Goal: Find specific page/section: Find specific page/section

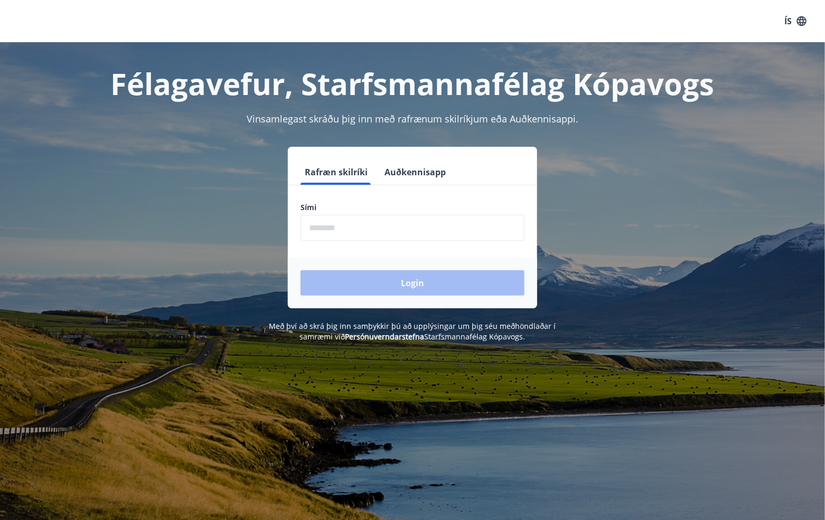
click at [327, 233] on input "phone" at bounding box center [413, 228] width 224 height 26
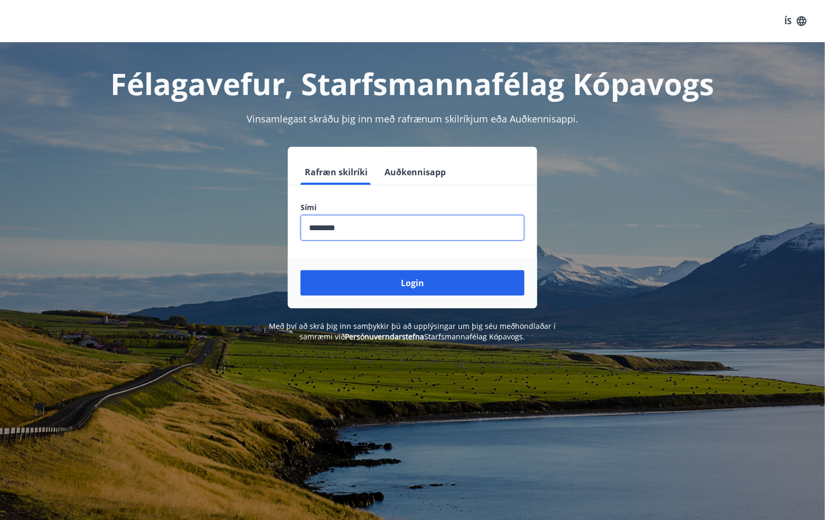
click at [301, 270] on button "Login" at bounding box center [413, 282] width 224 height 25
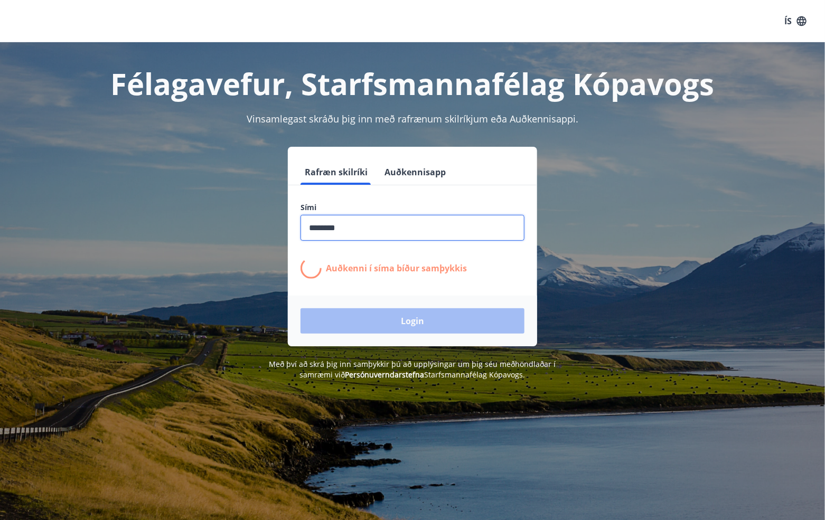
type input "********"
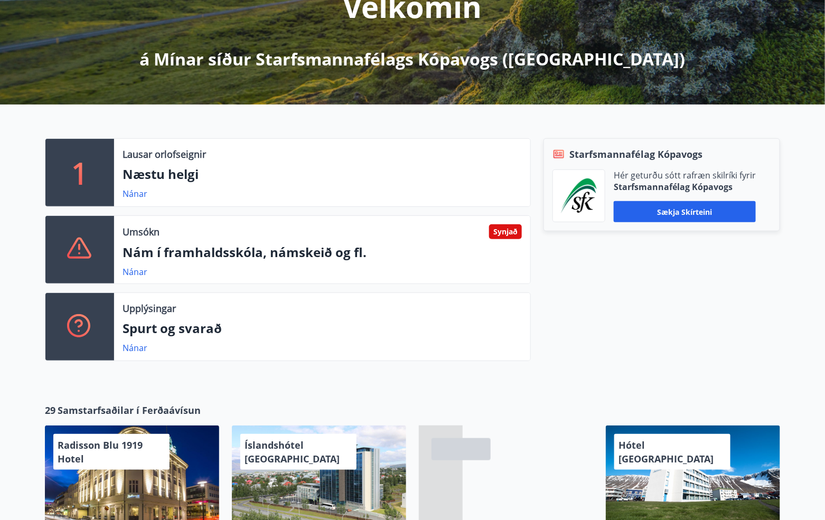
scroll to position [160, 0]
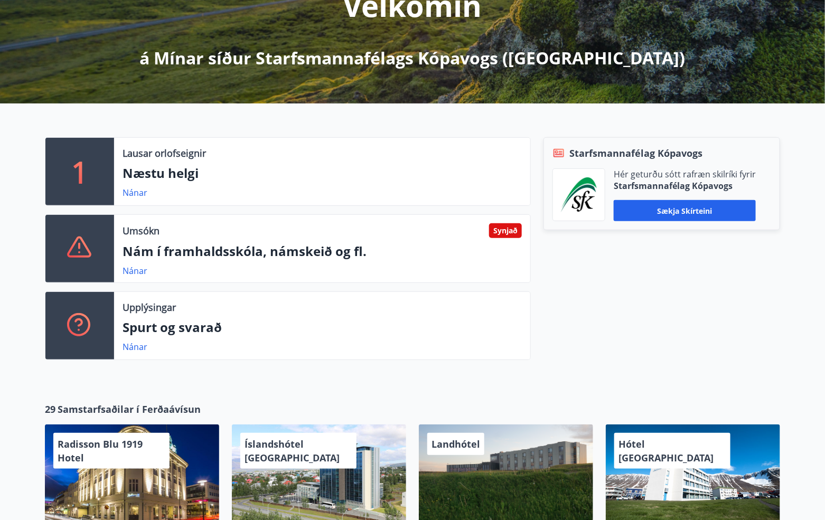
click at [512, 237] on div "Umsókn Synjað Nám í framhaldsskóla, námskeið og fl. Nánar" at bounding box center [322, 249] width 416 height 68
click at [126, 271] on link "Nánar" at bounding box center [135, 271] width 25 height 12
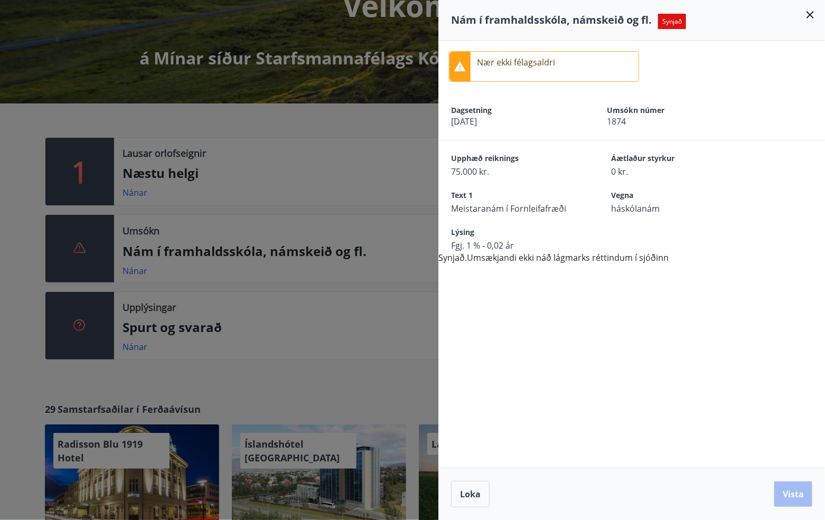
click at [451, 67] on div at bounding box center [460, 67] width 21 height 30
click at [247, 120] on div at bounding box center [412, 260] width 825 height 520
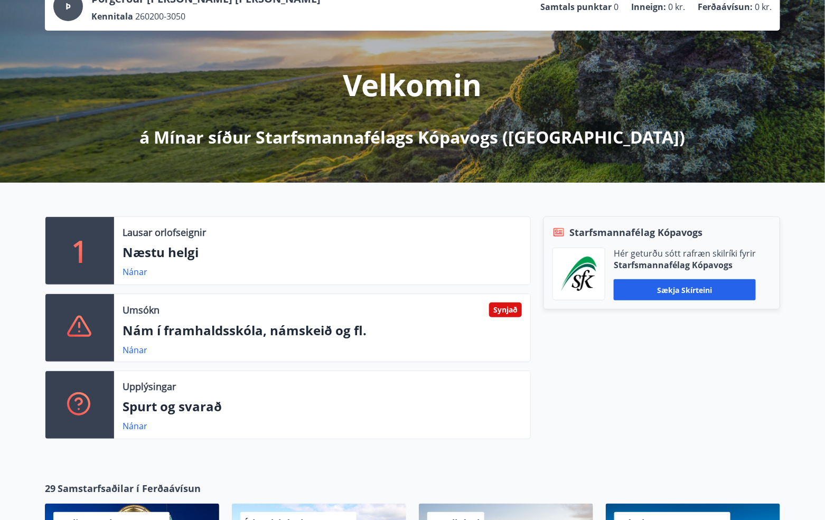
scroll to position [0, 0]
